Goal: Transaction & Acquisition: Book appointment/travel/reservation

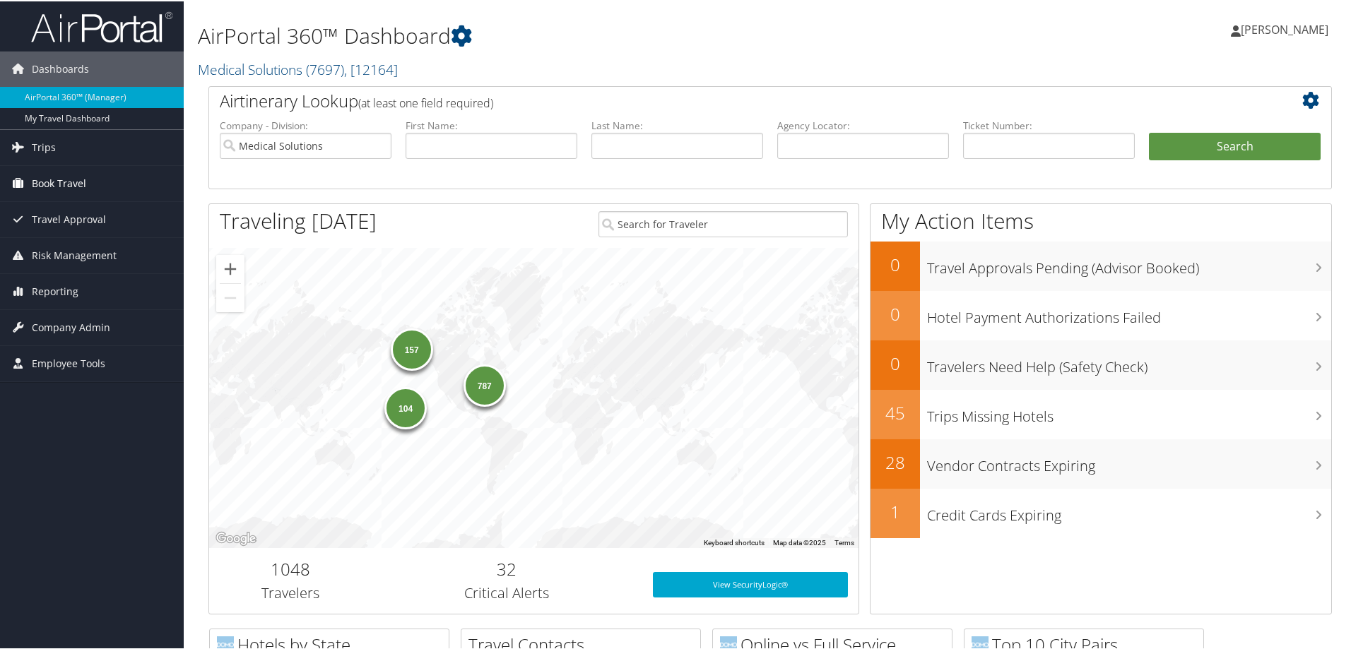
click at [64, 180] on span "Book Travel" at bounding box center [59, 182] width 54 height 35
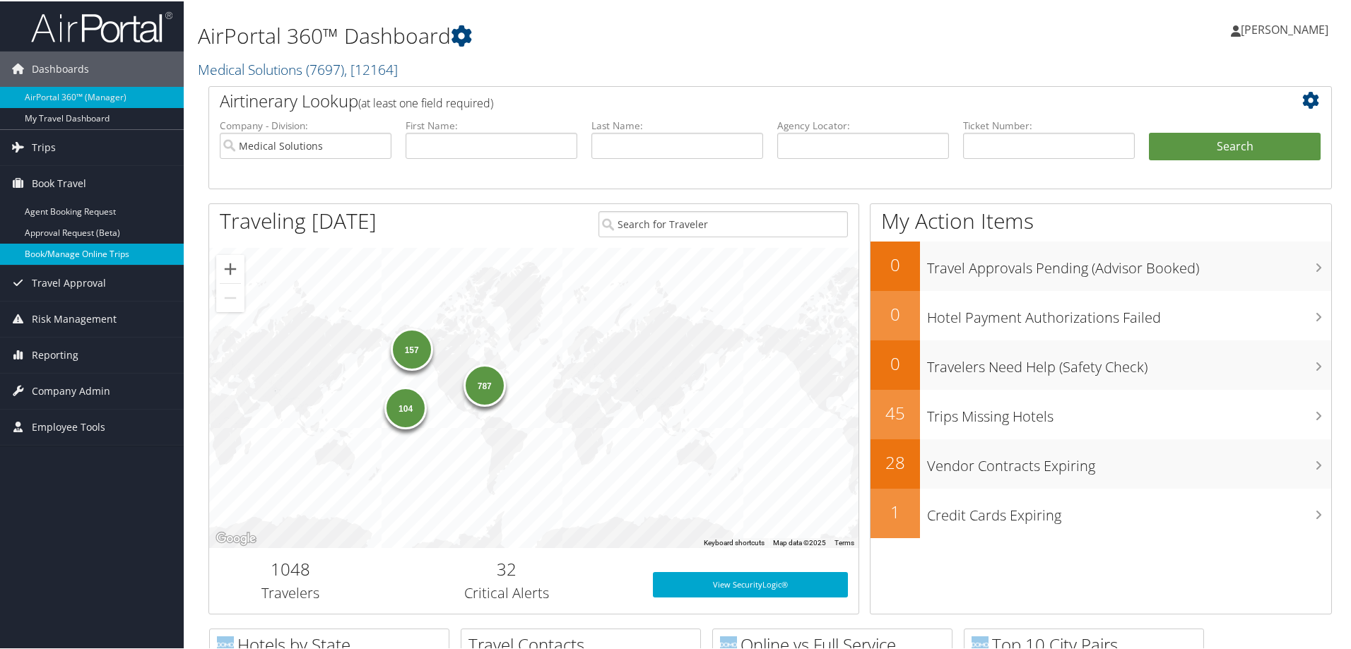
click at [104, 248] on link "Book/Manage Online Trips" at bounding box center [92, 252] width 184 height 21
